Goal: Task Accomplishment & Management: Complete application form

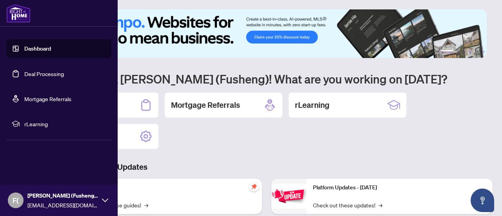
click at [24, 70] on link "Deal Processing" at bounding box center [44, 73] width 40 height 7
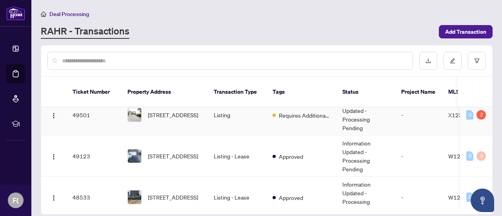
scroll to position [392, 0]
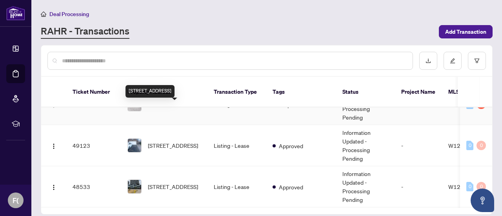
click at [171, 108] on span "[STREET_ADDRESS]" at bounding box center [173, 104] width 50 height 9
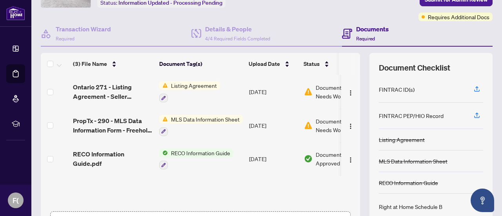
scroll to position [33, 0]
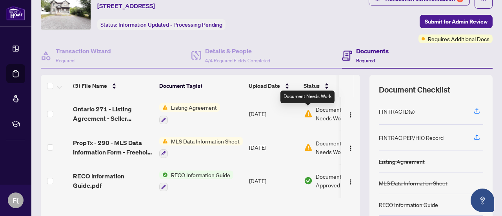
click at [309, 114] on img at bounding box center [308, 113] width 9 height 9
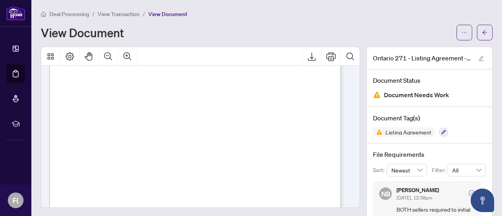
scroll to position [20, 0]
click at [482, 32] on icon "arrow-left" at bounding box center [484, 32] width 5 height 4
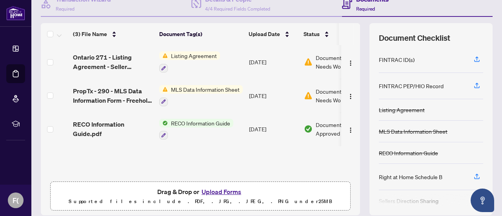
scroll to position [111, 0]
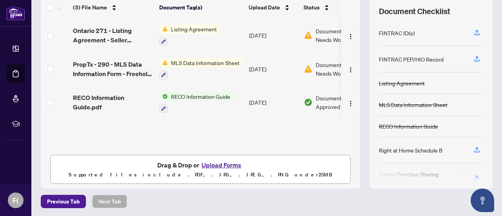
click at [223, 164] on button "Upload Forms" at bounding box center [221, 165] width 44 height 10
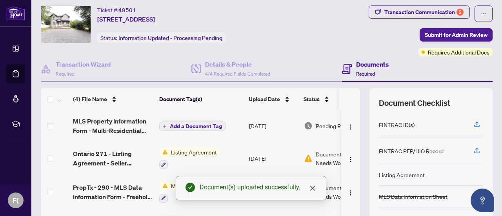
scroll to position [0, 0]
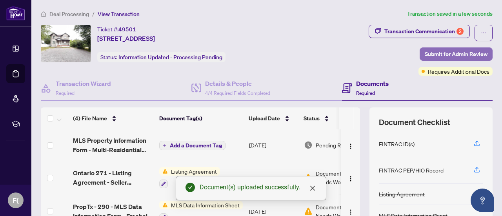
click at [448, 53] on span "Submit for Admin Review" at bounding box center [456, 54] width 63 height 13
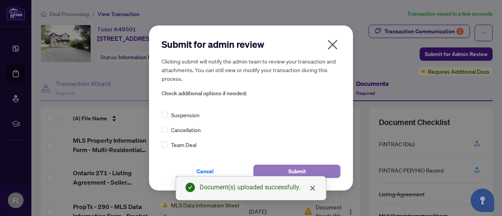
click at [298, 173] on span "Submit" at bounding box center [297, 171] width 18 height 13
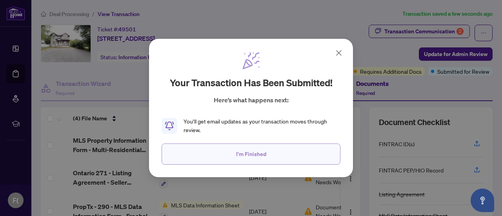
click at [250, 151] on span "I'm Finished" at bounding box center [251, 154] width 30 height 13
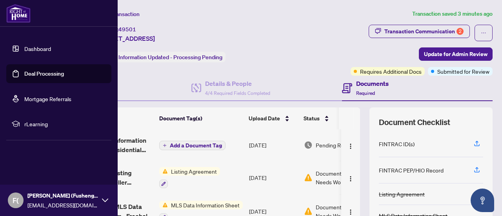
click at [27, 74] on link "Deal Processing" at bounding box center [44, 73] width 40 height 7
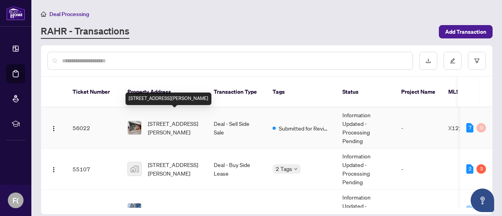
click at [175, 119] on span "[STREET_ADDRESS][PERSON_NAME]" at bounding box center [174, 127] width 53 height 17
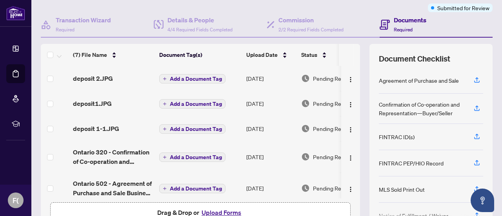
scroll to position [7, 0]
